Goal: Navigation & Orientation: Find specific page/section

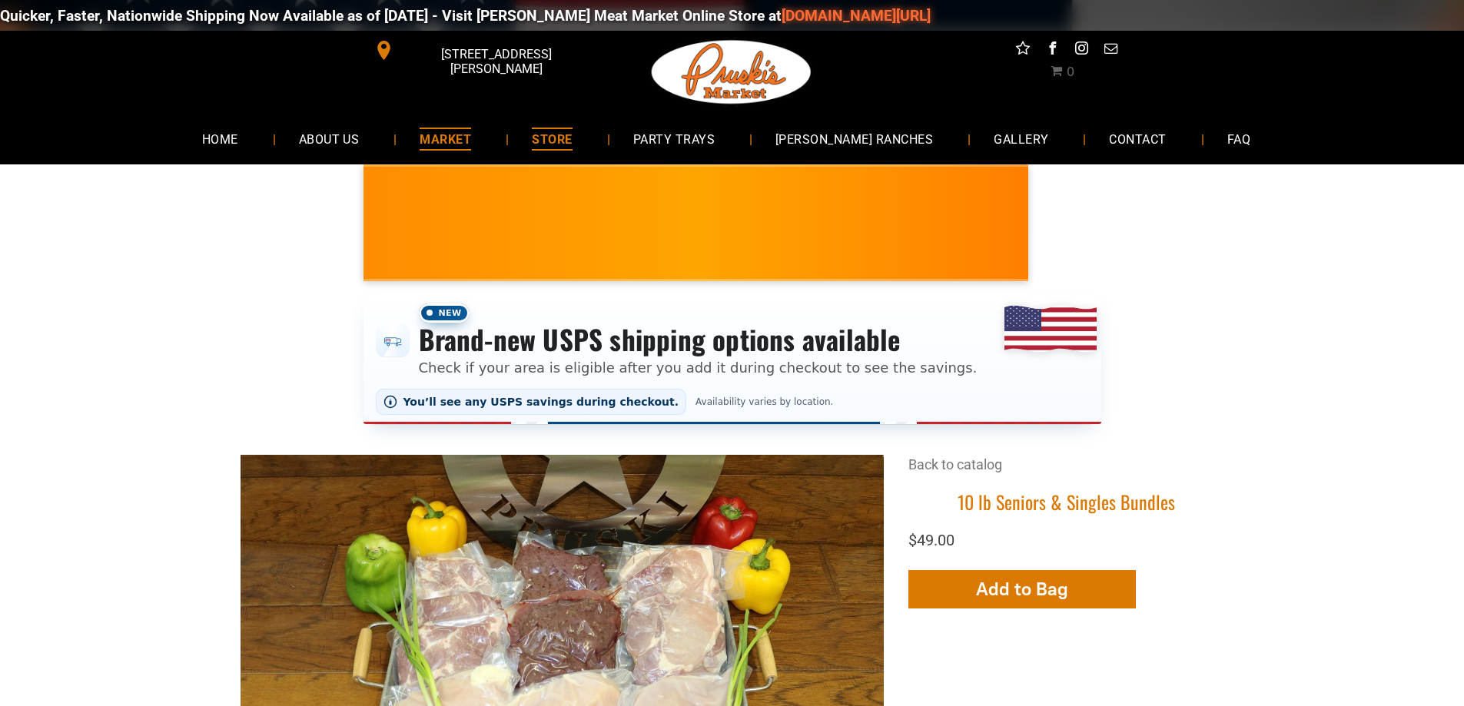
click at [471, 139] on span "MARKET" at bounding box center [445, 139] width 51 height 22
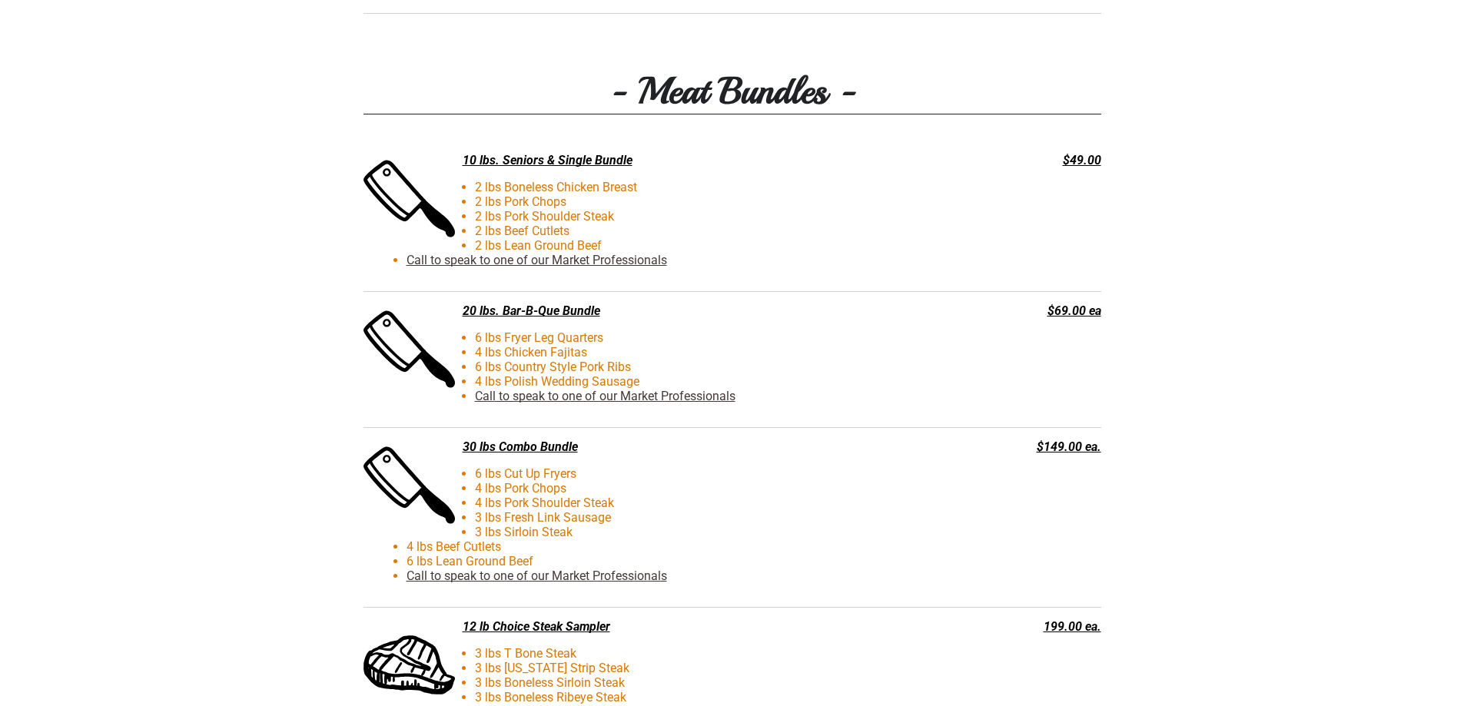
scroll to position [3151, 0]
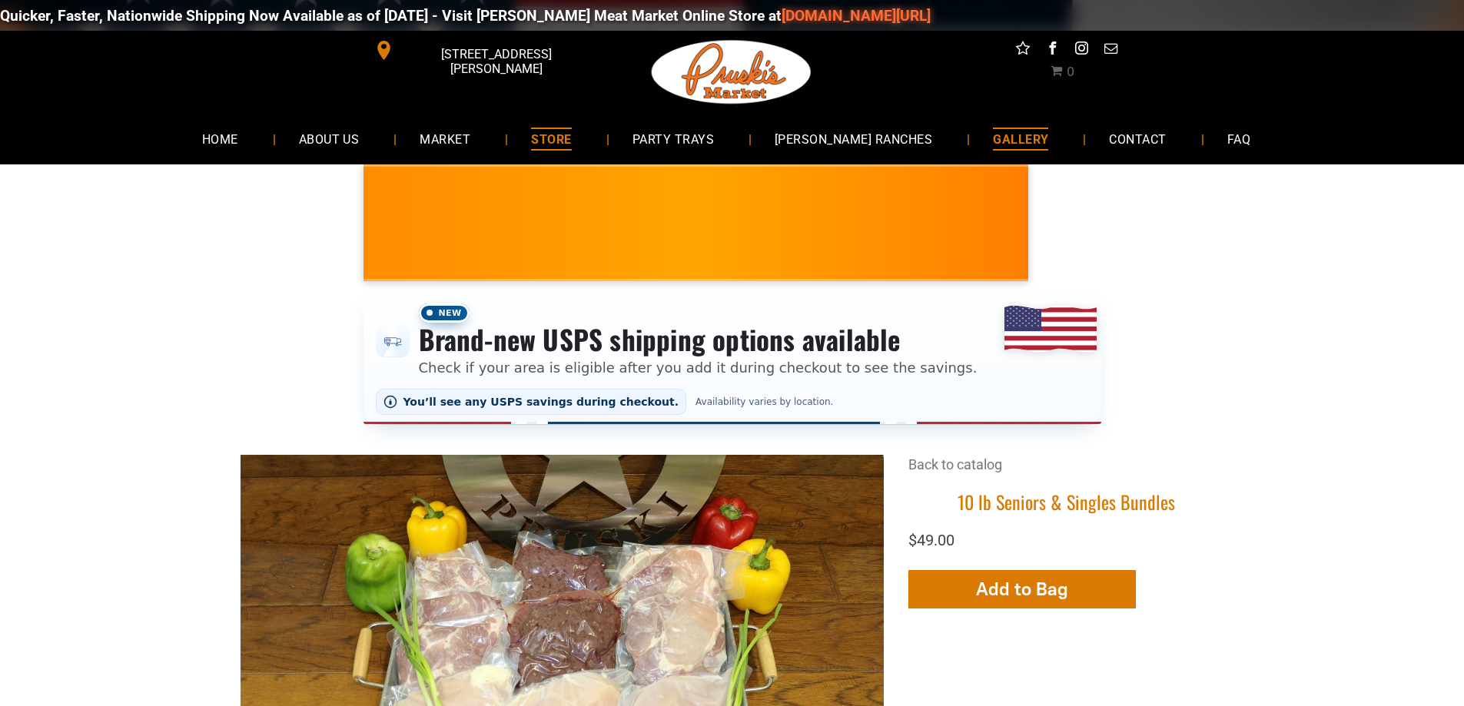
click at [993, 148] on span "GALLERY" at bounding box center [1020, 139] width 55 height 22
